Goal: Task Accomplishment & Management: Use online tool/utility

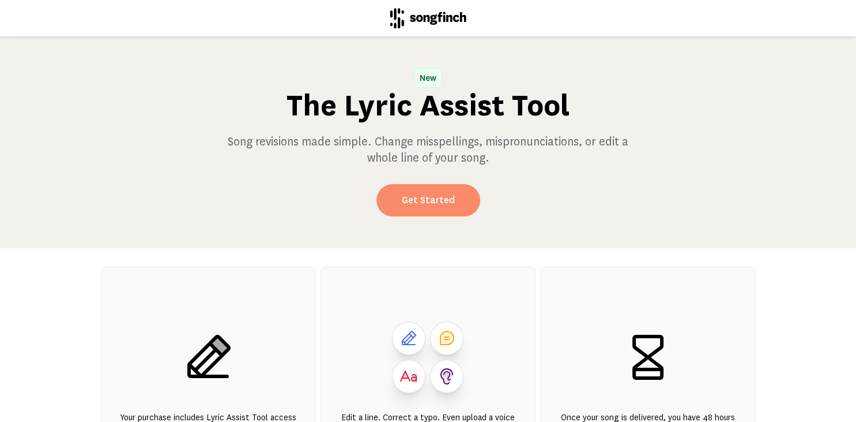
click at [438, 202] on link "Get Started" at bounding box center [429, 200] width 104 height 32
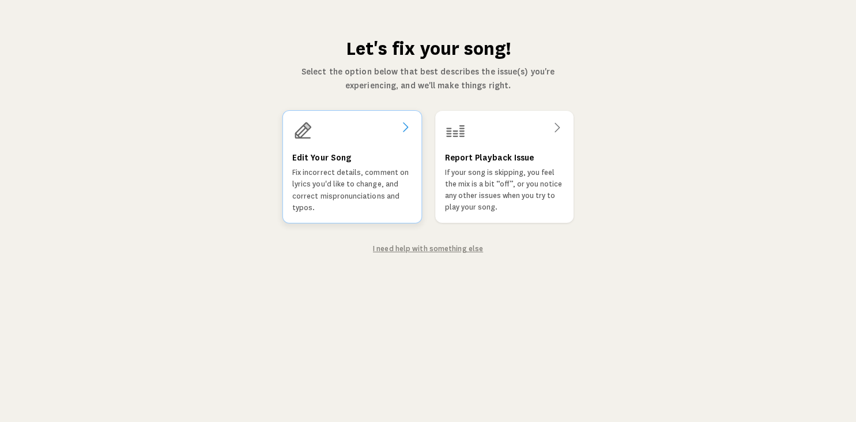
click at [347, 148] on div "Edit Your Song Fix incorrect details, comment on lyrics you'd like to change, a…" at bounding box center [352, 166] width 140 height 113
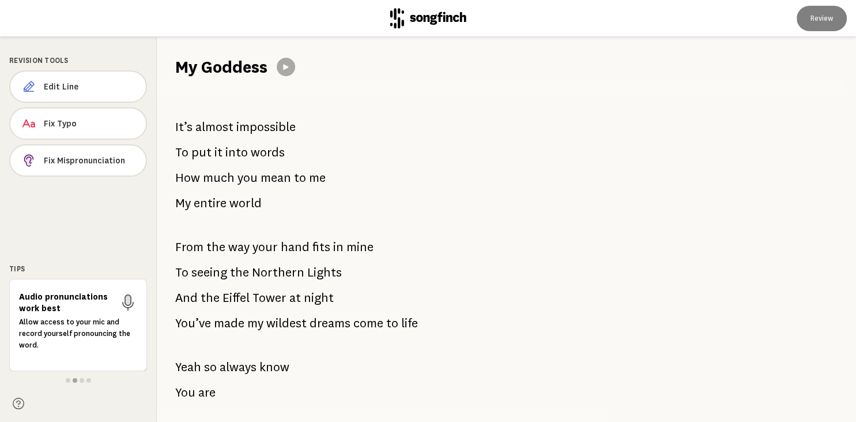
click at [853, 416] on div at bounding box center [723, 229] width 265 height 385
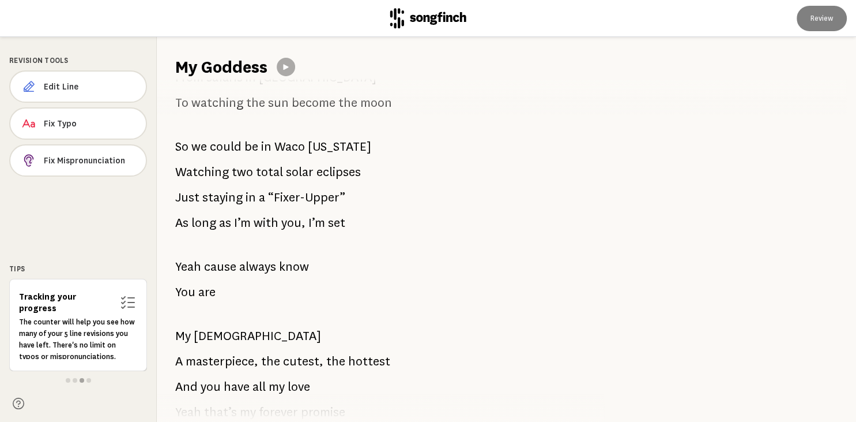
scroll to position [1314, 0]
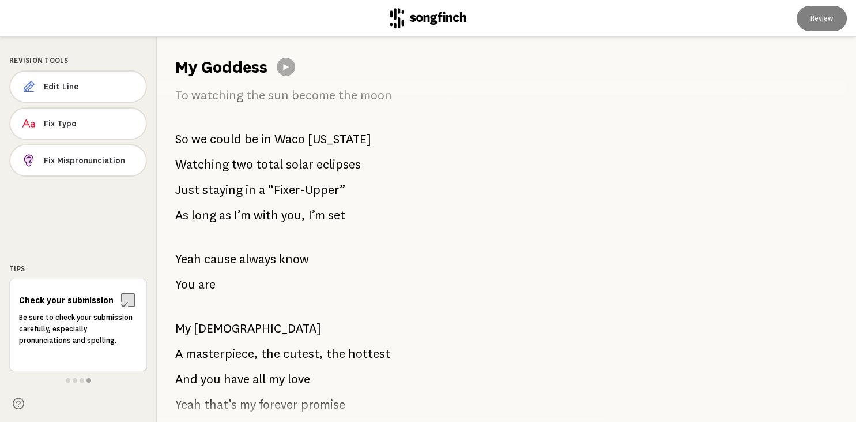
click at [227, 164] on span "Watching" at bounding box center [202, 164] width 54 height 23
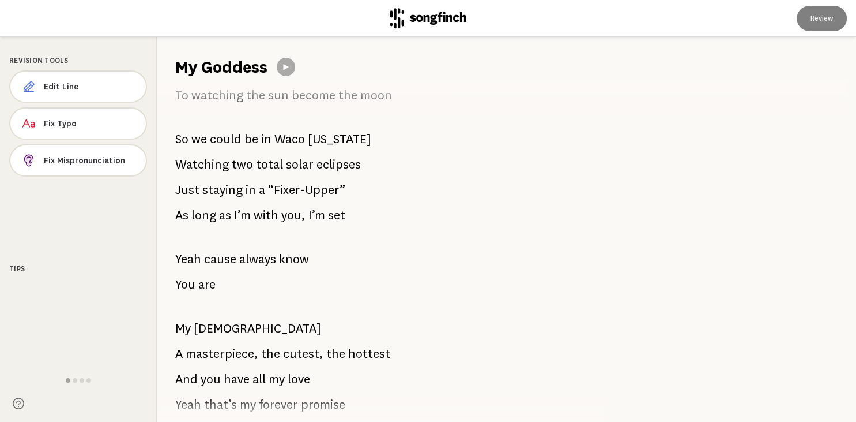
click at [227, 164] on span "Watching" at bounding box center [202, 164] width 54 height 23
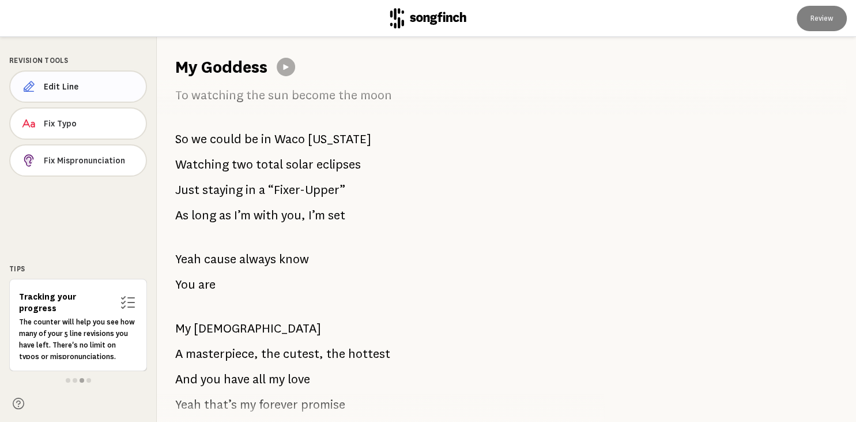
click at [89, 86] on span "Edit Line" at bounding box center [90, 87] width 93 height 12
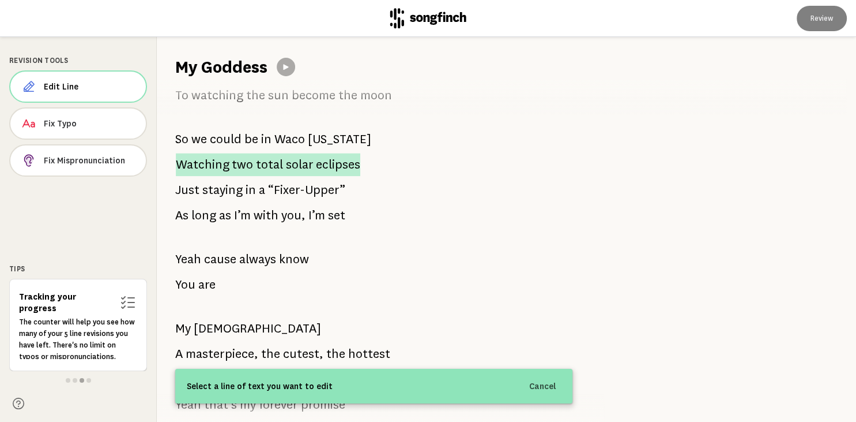
click at [235, 166] on span "two" at bounding box center [242, 164] width 21 height 23
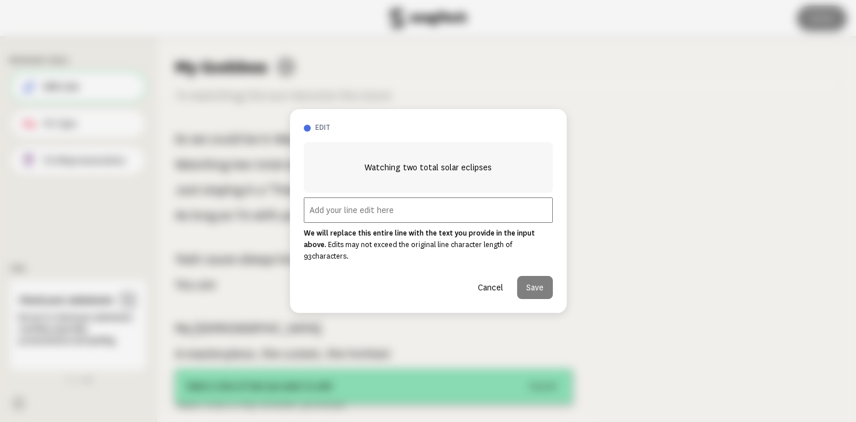
click at [334, 217] on input "text" at bounding box center [428, 209] width 249 height 25
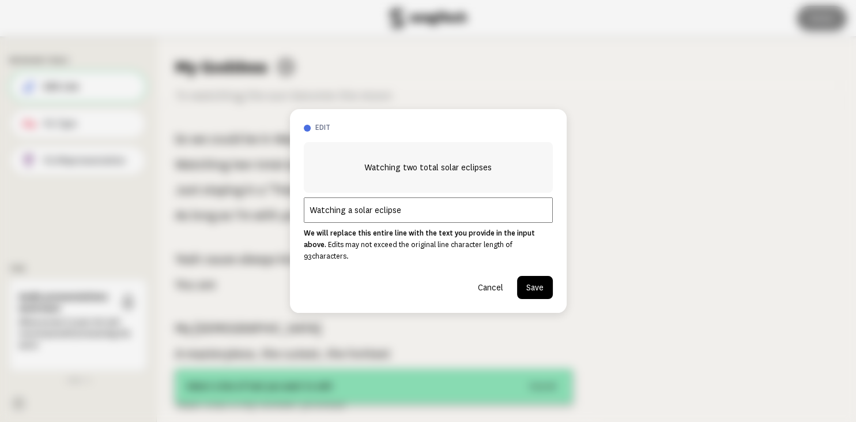
type input "Watching a solar eclipse"
click at [537, 285] on button "Save" at bounding box center [535, 287] width 36 height 23
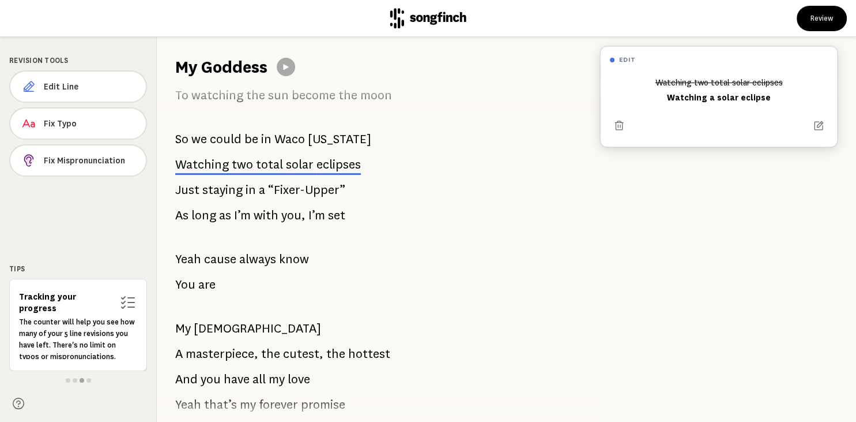
click at [717, 96] on div "Watching two total solar eclipses Watching a solar eclipse" at bounding box center [719, 90] width 218 height 35
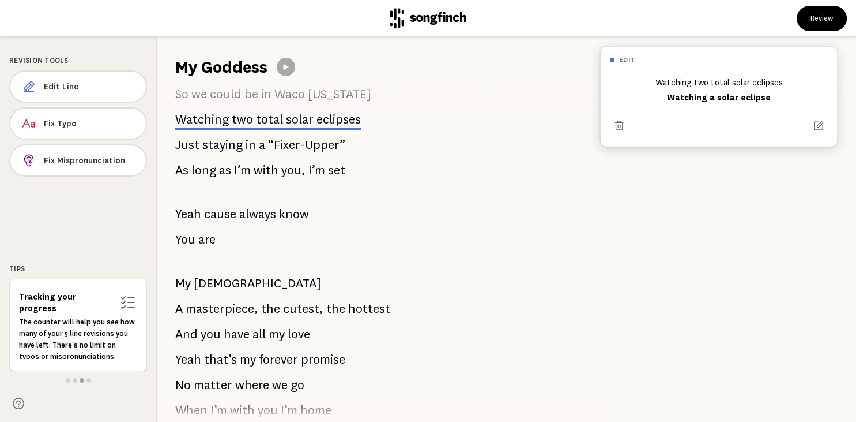
scroll to position [1360, 0]
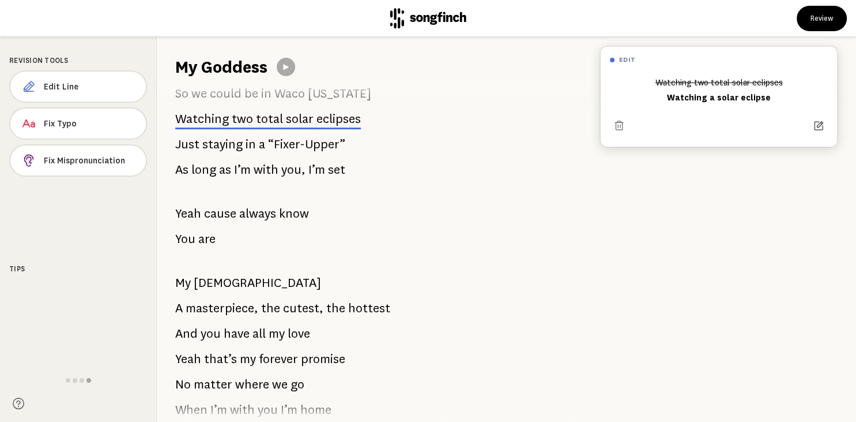
click at [821, 126] on icon at bounding box center [819, 126] width 12 height 12
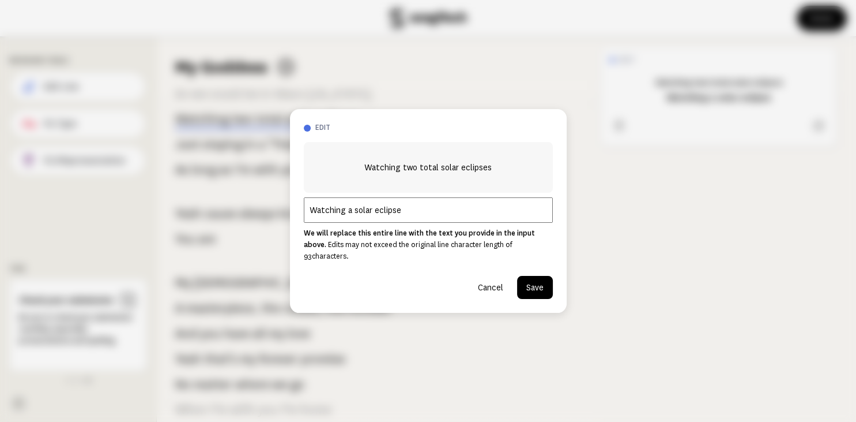
scroll to position [1359, 0]
click at [351, 214] on input "Watching a solar eclipse" at bounding box center [428, 209] width 249 height 25
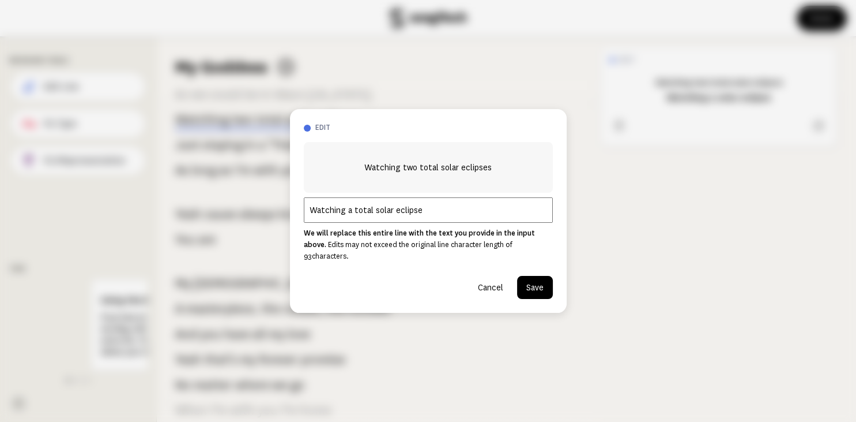
type input "Watching a total solar eclipse"
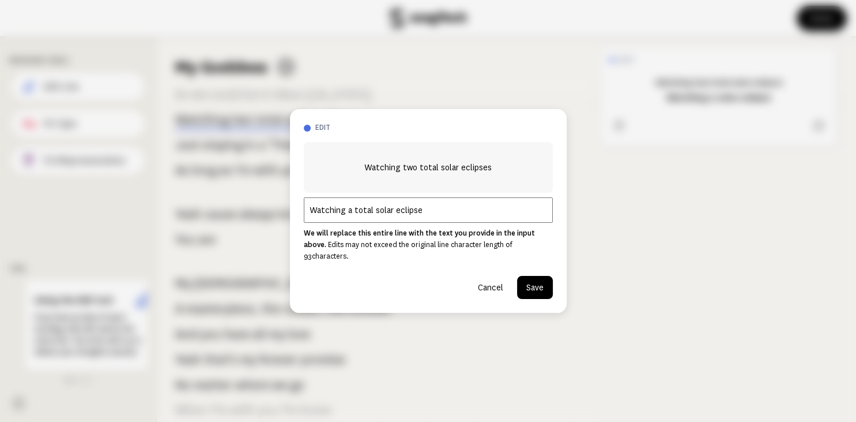
click at [535, 284] on button "Save" at bounding box center [535, 287] width 36 height 23
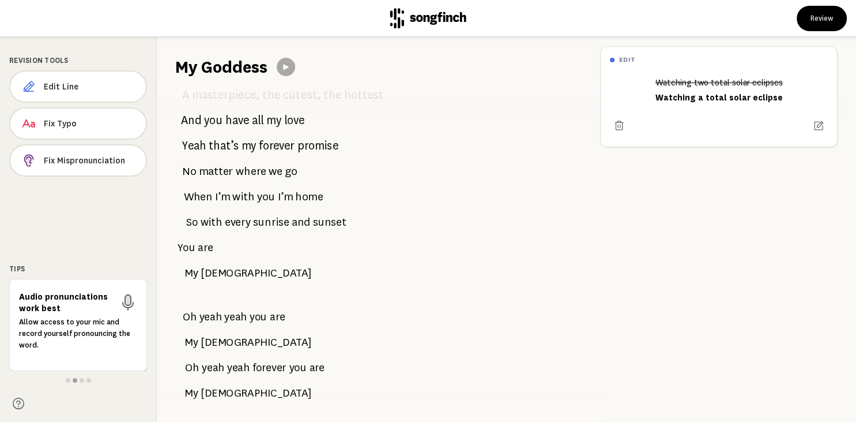
scroll to position [2194, 0]
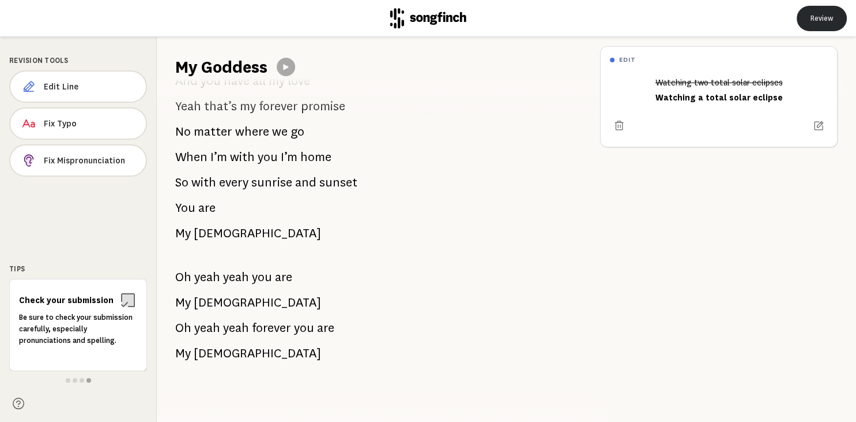
click at [817, 19] on button "Review" at bounding box center [822, 18] width 50 height 25
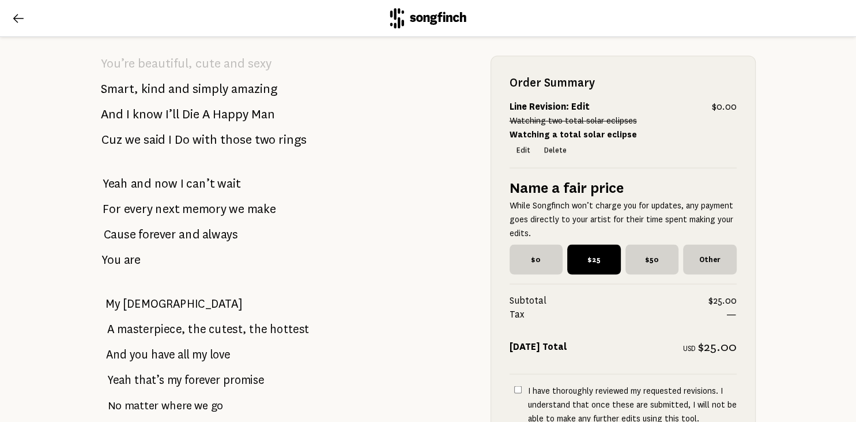
scroll to position [2082, 0]
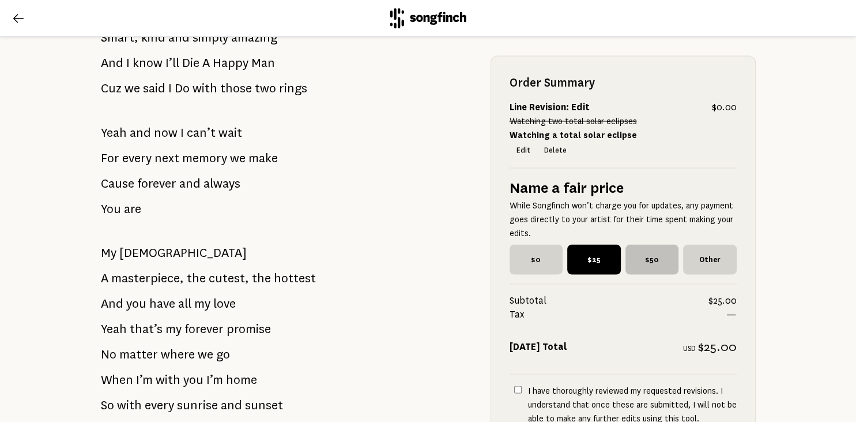
click at [648, 257] on span "$50" at bounding box center [653, 259] width 54 height 30
click at [633, 251] on input "$50" at bounding box center [629, 247] width 7 height 7
radio input "true"
click at [520, 389] on input "I have thoroughly reviewed my requested revisions. I understand that once these…" at bounding box center [517, 388] width 7 height 7
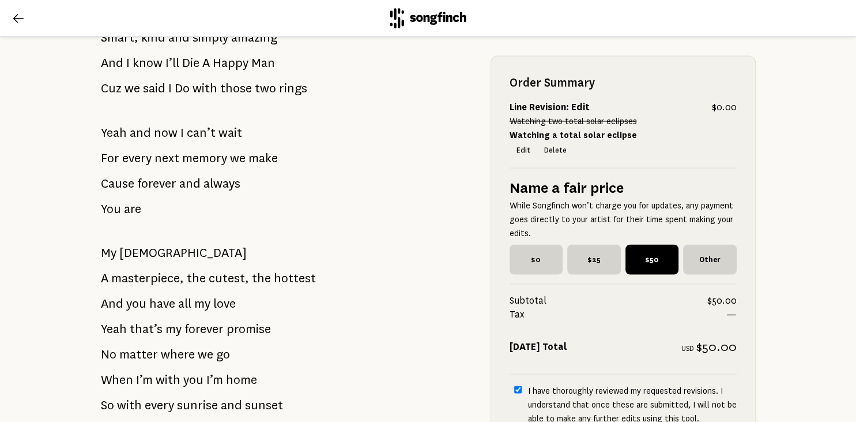
checkbox input "true"
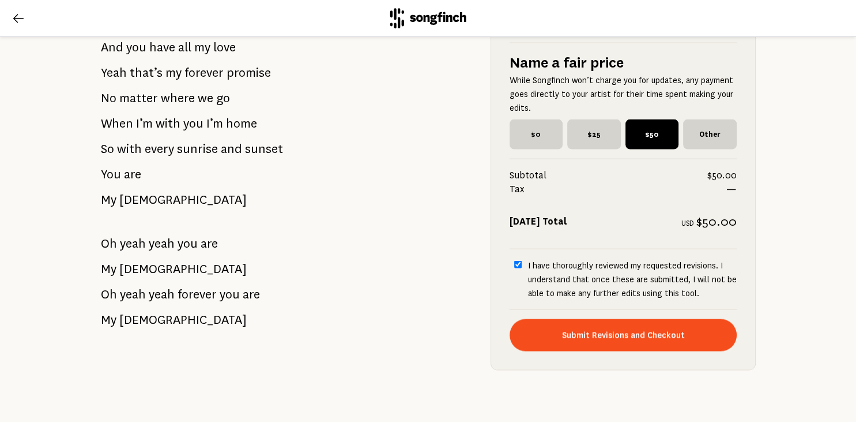
scroll to position [2346, 0]
